Goal: Information Seeking & Learning: Understand process/instructions

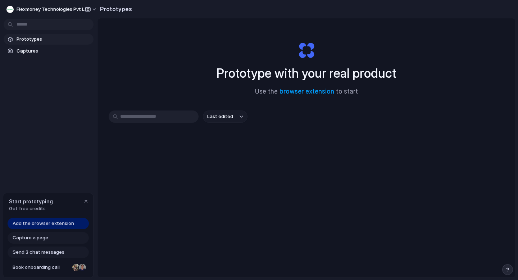
click at [159, 116] on input "text" at bounding box center [154, 116] width 90 height 12
paste input "**********"
click at [152, 89] on div "**********" at bounding box center [307, 166] width 418 height 297
click at [312, 93] on link "browser extension" at bounding box center [307, 91] width 55 height 7
click at [35, 45] on section "Prototypes Captures" at bounding box center [48, 44] width 97 height 24
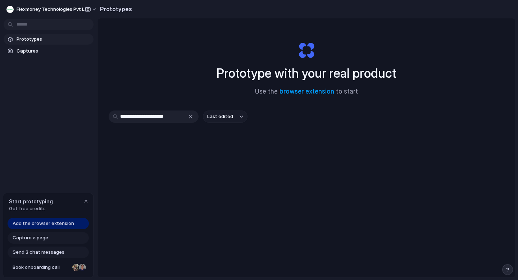
click at [42, 40] on span "Prototypes" at bounding box center [54, 39] width 74 height 7
click at [191, 115] on div "**********" at bounding box center [154, 116] width 90 height 12
drag, startPoint x: 182, startPoint y: 117, endPoint x: 125, endPoint y: 115, distance: 57.3
click at [125, 115] on input "**********" at bounding box center [154, 116] width 90 height 12
type input "*"
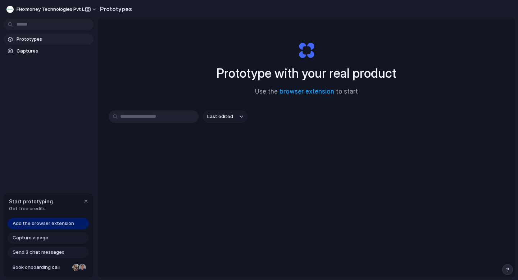
click at [220, 180] on div "Prototype with your real product Use the browser extension to start Last edited" at bounding box center [307, 166] width 418 height 297
click at [41, 233] on div "Capture a page" at bounding box center [48, 238] width 81 height 12
click at [48, 241] on div "Capture a page" at bounding box center [48, 238] width 81 height 12
click at [32, 238] on span "Capture a page" at bounding box center [31, 237] width 36 height 7
click at [54, 240] on div "Capture a page" at bounding box center [48, 238] width 81 height 12
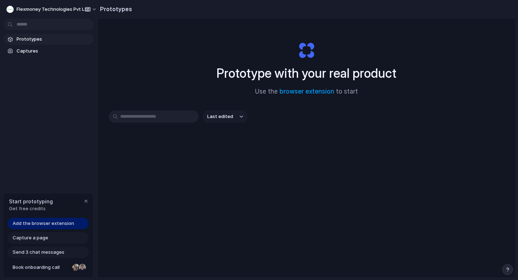
click at [54, 255] on span "Send 3 chat messages" at bounding box center [39, 252] width 52 height 7
click at [86, 201] on div "button" at bounding box center [86, 201] width 6 height 6
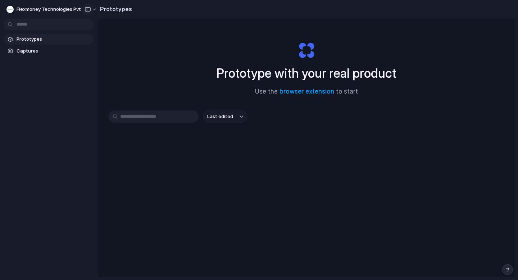
click at [93, 11] on div "Flexmoney Technologies Pvt Ltd" at bounding box center [48, 8] width 97 height 17
click at [69, 9] on span "Flexmoney Technologies Pvt Ltd" at bounding box center [53, 9] width 73 height 7
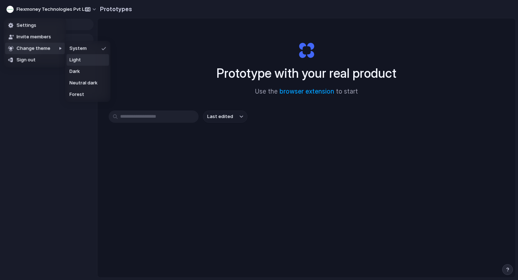
click at [78, 59] on span "Light" at bounding box center [75, 60] width 12 height 7
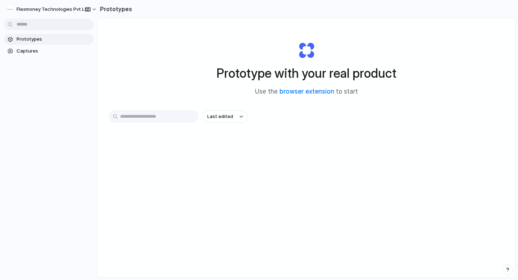
click at [42, 41] on span "Prototypes" at bounding box center [54, 39] width 74 height 7
click at [299, 91] on link "browser extension" at bounding box center [307, 91] width 55 height 7
click at [303, 94] on link "browser extension" at bounding box center [307, 91] width 55 height 7
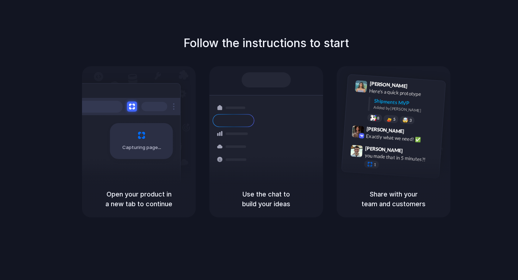
click at [146, 155] on div "Capturing page" at bounding box center [141, 141] width 63 height 36
click at [192, 208] on div "Open your product in a new tab to continue" at bounding box center [139, 199] width 114 height 37
click at [272, 209] on div "Use the chat to build your ideas" at bounding box center [266, 199] width 114 height 37
click at [387, 199] on h5 "Share with your team and customers" at bounding box center [394, 198] width 96 height 19
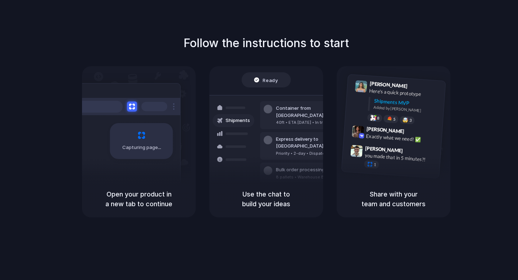
click at [281, 119] on div "Container from [GEOGRAPHIC_DATA] 40ft • ETA [DATE] • In transit" at bounding box center [308, 115] width 97 height 28
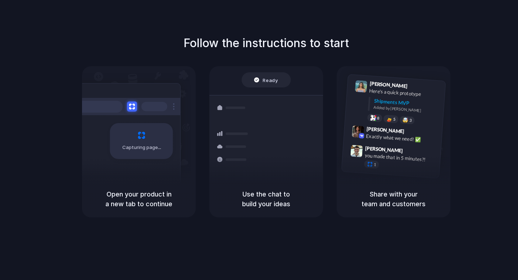
click at [278, 202] on h5 "Use the chat to build your ideas" at bounding box center [266, 198] width 96 height 19
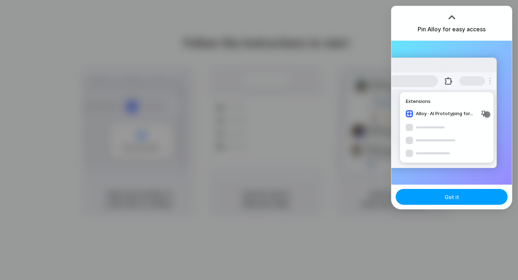
click at [434, 198] on button "Got it" at bounding box center [452, 197] width 112 height 16
